Goal: Find specific page/section: Find specific page/section

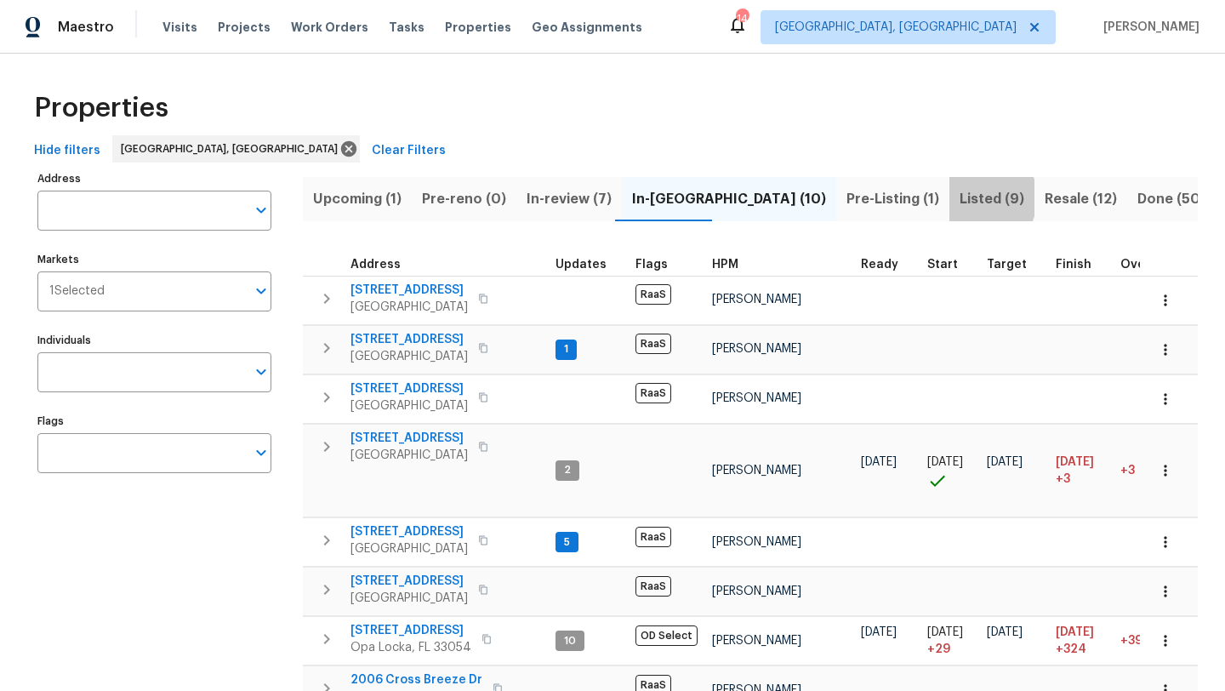
click at [960, 197] on span "Listed (9)" at bounding box center [992, 199] width 65 height 24
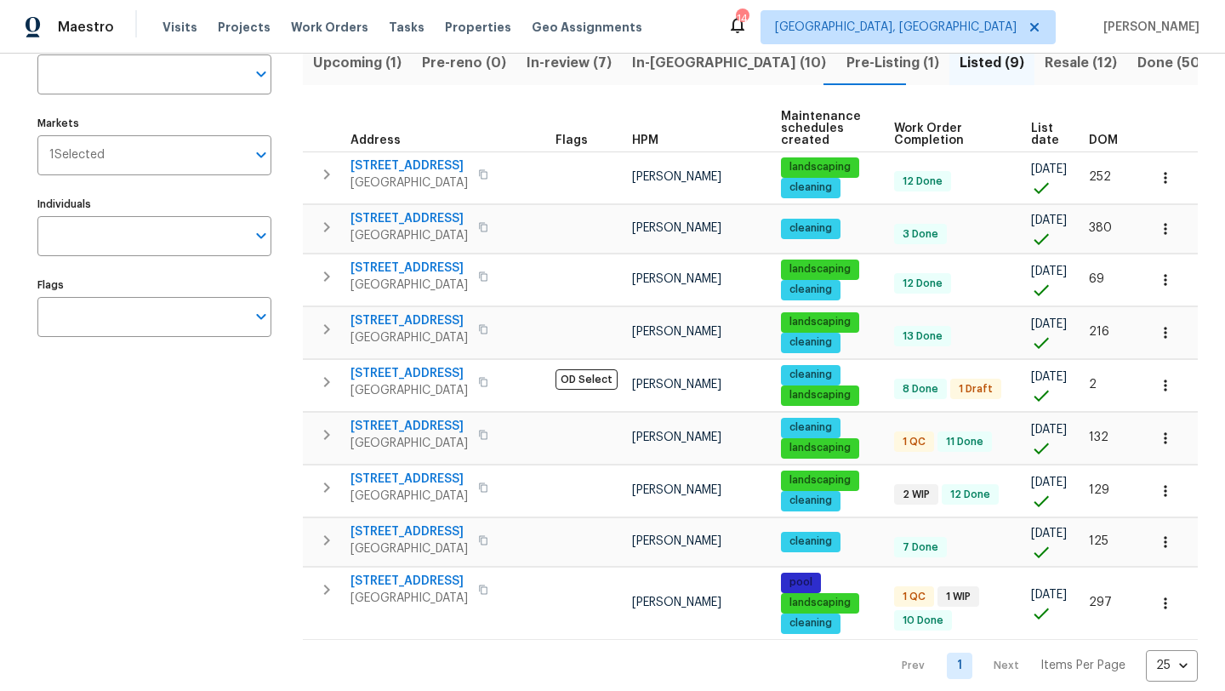
scroll to position [163, 0]
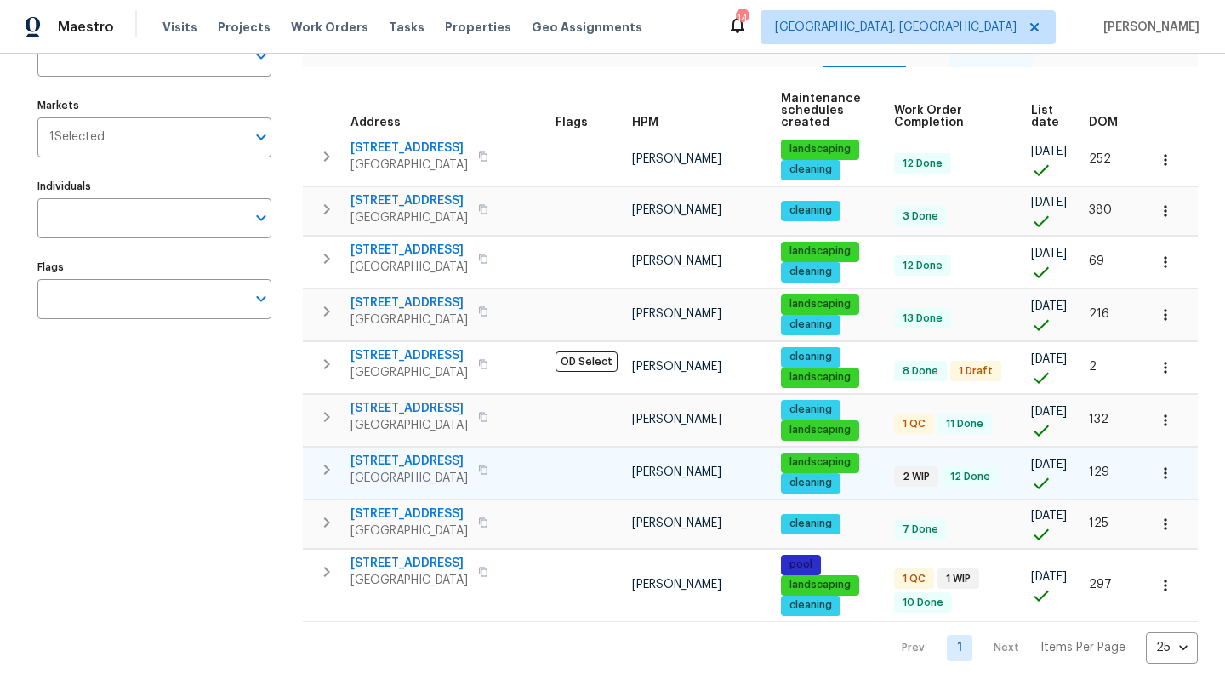
click at [385, 470] on span "[GEOGRAPHIC_DATA]" at bounding box center [408, 478] width 117 height 17
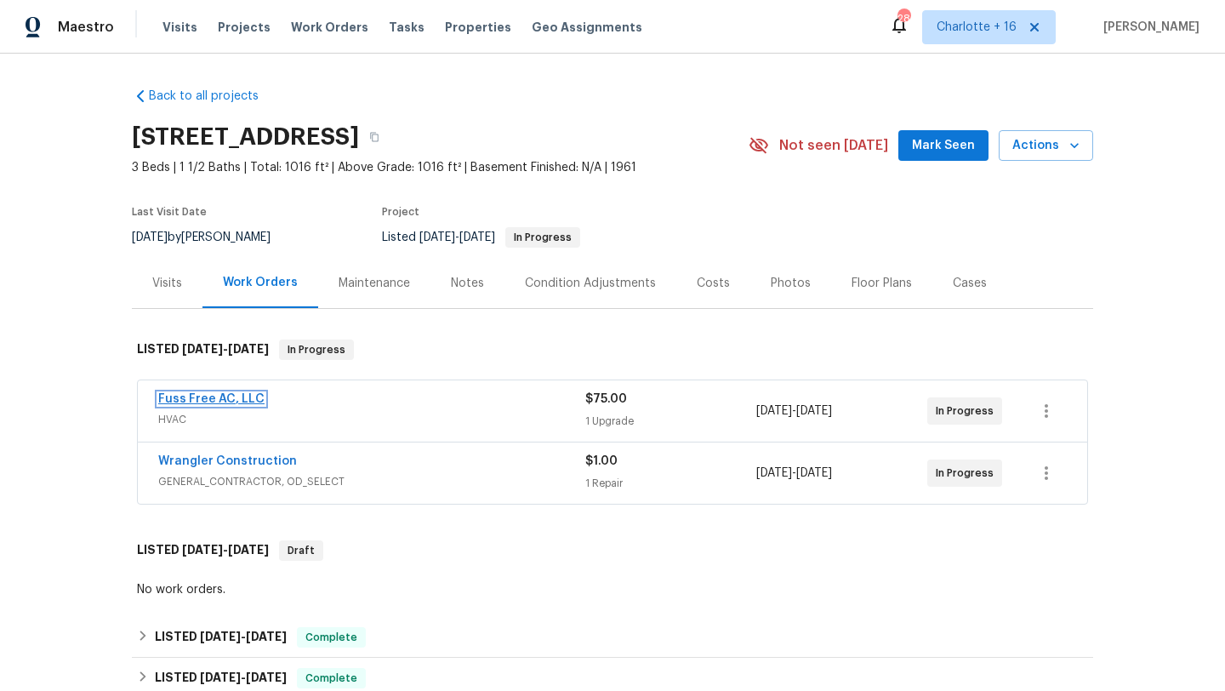
click at [212, 396] on link "Fuss Free AC, LLC" at bounding box center [211, 399] width 106 height 12
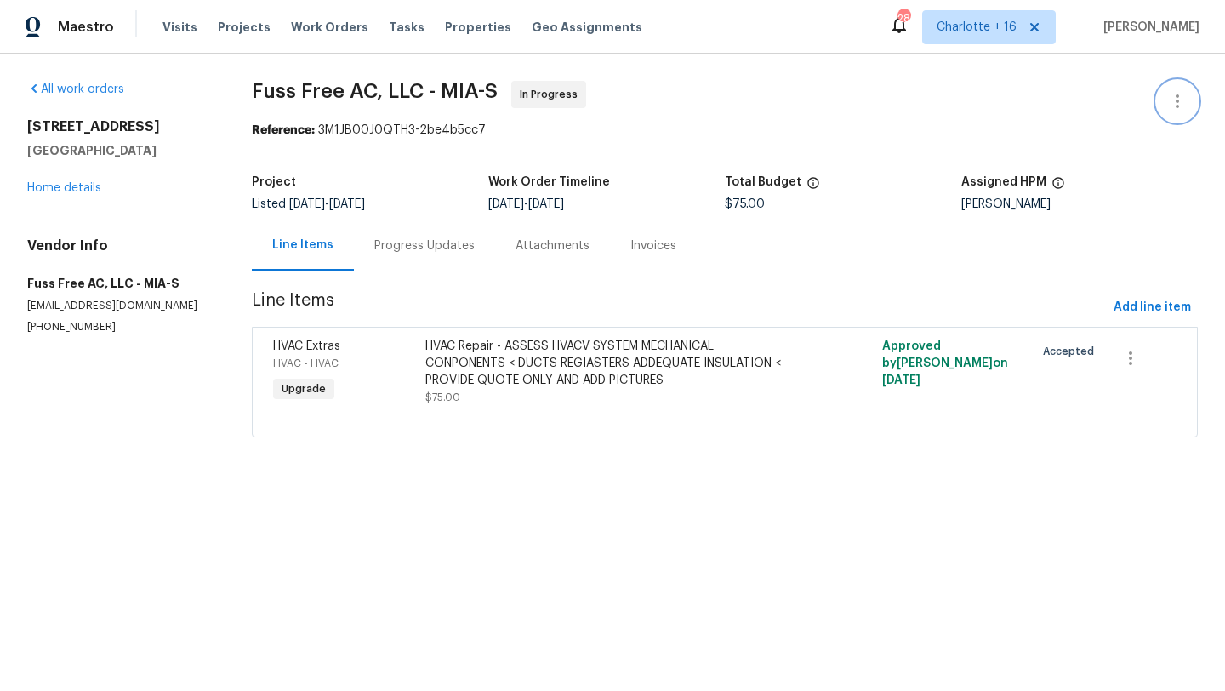
click at [1179, 97] on icon "button" at bounding box center [1177, 101] width 20 height 20
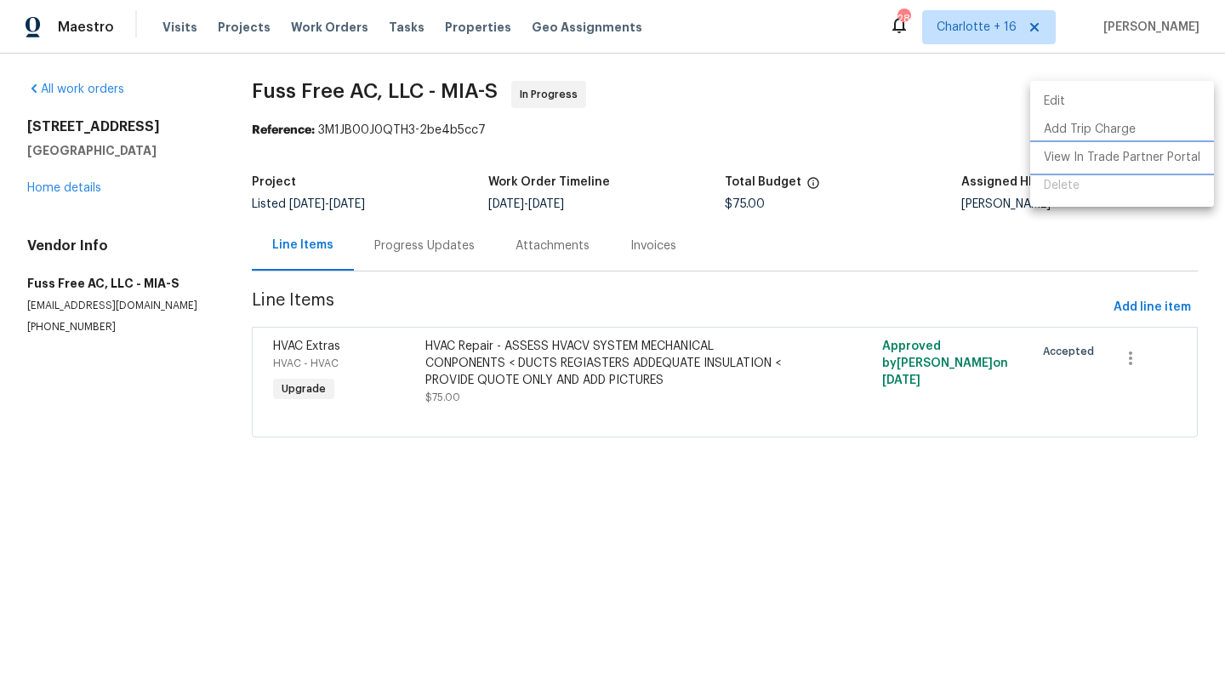
click at [1097, 154] on li "View In Trade Partner Portal" at bounding box center [1122, 158] width 184 height 28
click at [1095, 153] on li "View In Trade Partner Portal" at bounding box center [1122, 158] width 184 height 28
